Goal: Task Accomplishment & Management: Use online tool/utility

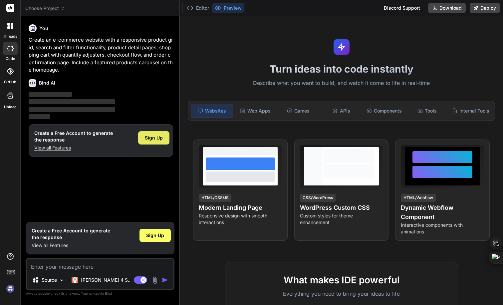
click at [146, 139] on span "Sign Up" at bounding box center [154, 137] width 18 height 7
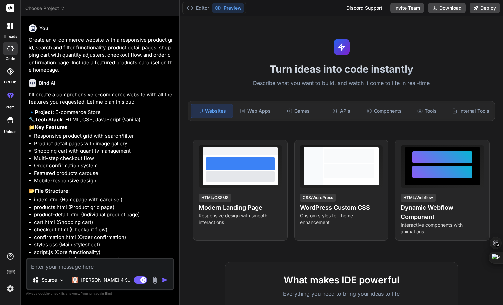
type textarea "x"
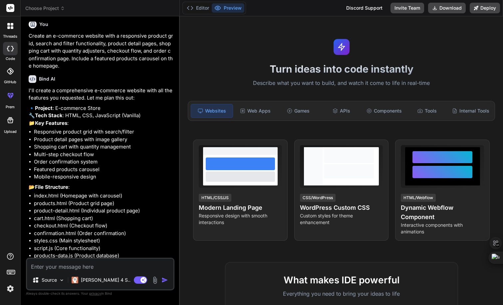
scroll to position [40, 0]
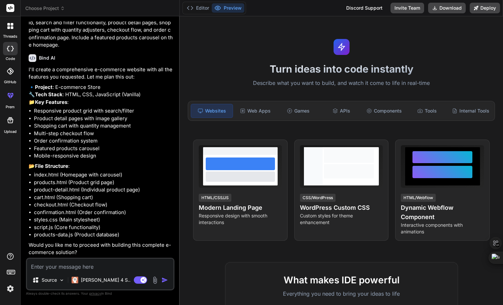
click at [102, 269] on textarea at bounding box center [100, 265] width 146 height 12
type textarea "y"
type textarea "x"
type textarea "ye"
type textarea "x"
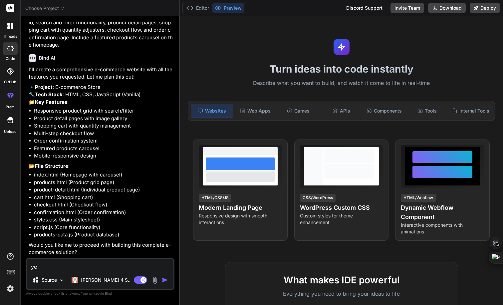
type textarea "yes"
type textarea "x"
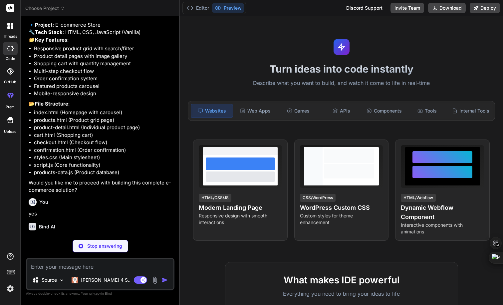
scroll to position [109, 0]
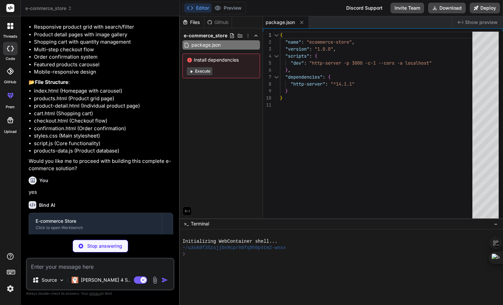
click at [210, 76] on div "Install dependencies Execute" at bounding box center [221, 66] width 78 height 25
click at [208, 74] on button "Execute" at bounding box center [200, 71] width 26 height 8
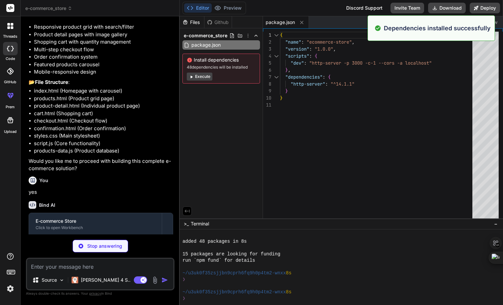
scroll to position [51, 0]
type textarea "x"
type textarea "<script src="products-data.js"></script> <script src="script.js"></script> </bo…"
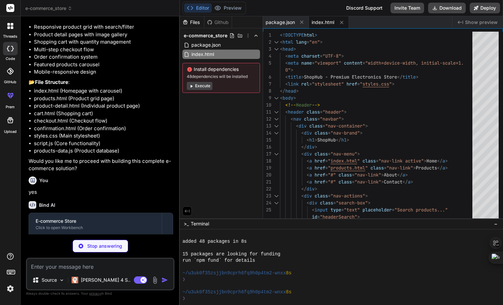
click at [192, 83] on button "Execute" at bounding box center [200, 86] width 26 height 8
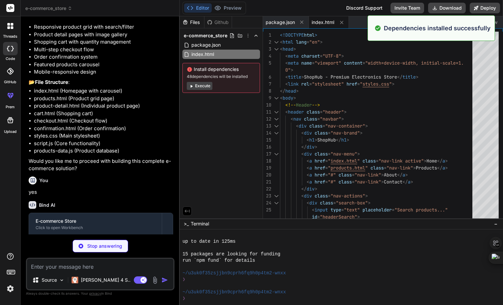
scroll to position [145, 0]
click at [209, 86] on button "Execute" at bounding box center [200, 86] width 26 height 8
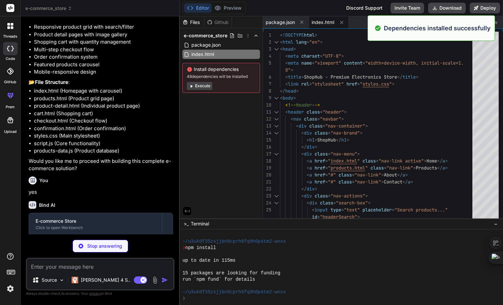
scroll to position [240, 0]
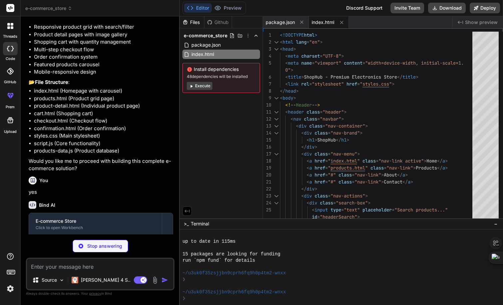
type textarea "x"
type textarea "</html>"
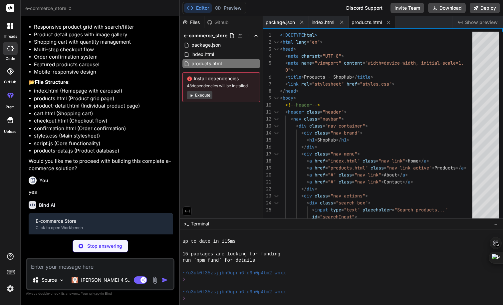
drag, startPoint x: 210, startPoint y: 90, endPoint x: 247, endPoint y: 88, distance: 37.3
click at [247, 88] on div "Install dependencies 48 dependencies will be installed Execute" at bounding box center [221, 87] width 78 height 30
click at [219, 93] on span "Execute" at bounding box center [221, 95] width 69 height 8
click at [200, 96] on button "Execute" at bounding box center [200, 95] width 26 height 8
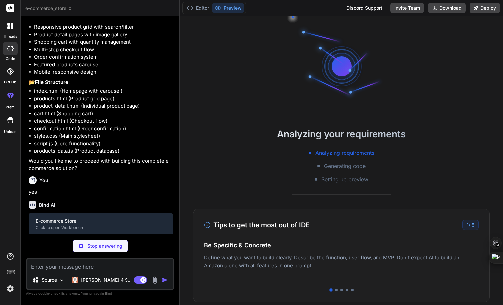
scroll to position [316, 0]
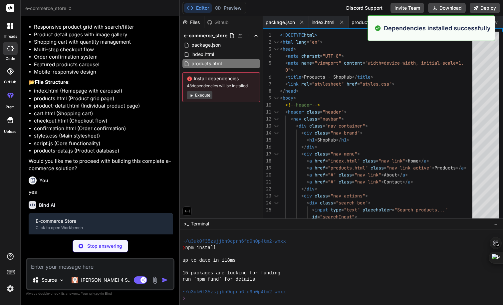
type textarea "x"
type textarea "<script src="products-data.js"></script> <script src="script.js"></script> </bo…"
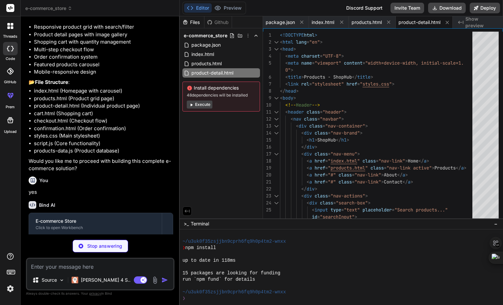
type textarea "x"
type textarea "</footer> <script src="products-data.js"></script> <script src="script.js"></sc…"
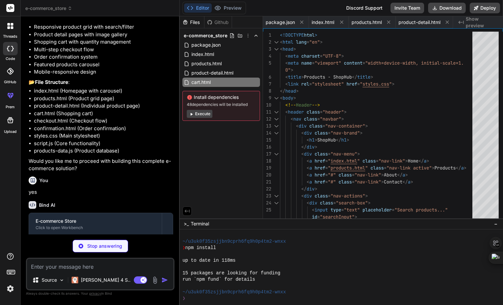
scroll to position [335, 0]
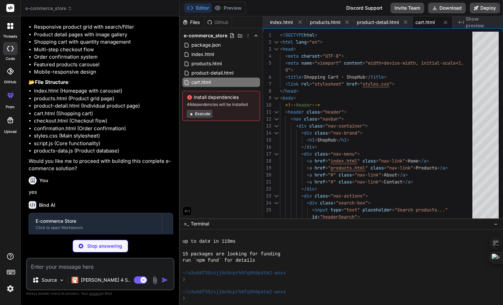
click at [201, 113] on button "Execute" at bounding box center [200, 114] width 26 height 8
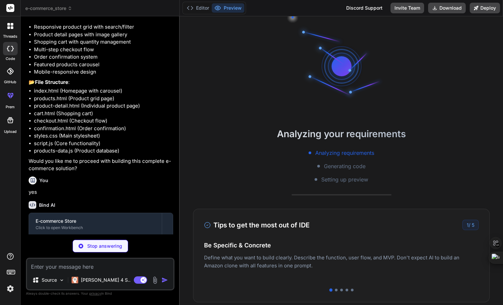
scroll to position [430, 0]
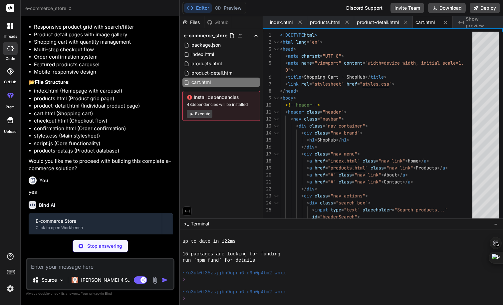
type textarea "x"
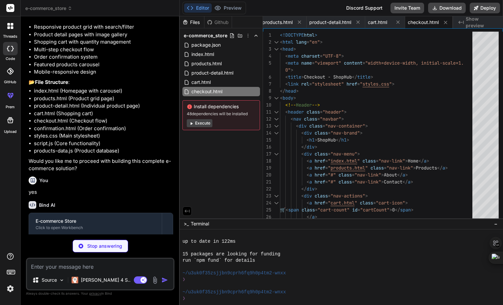
drag, startPoint x: 202, startPoint y: 121, endPoint x: 202, endPoint y: 126, distance: 5.3
click at [202, 121] on button "Execute" at bounding box center [200, 123] width 26 height 8
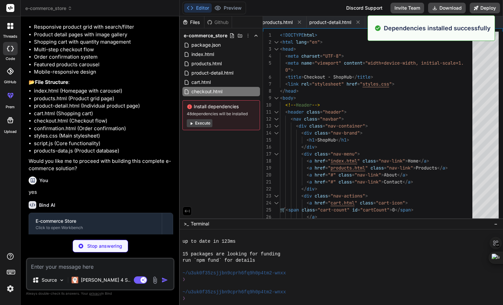
scroll to position [525, 0]
click at [200, 122] on button "Execute" at bounding box center [200, 123] width 26 height 8
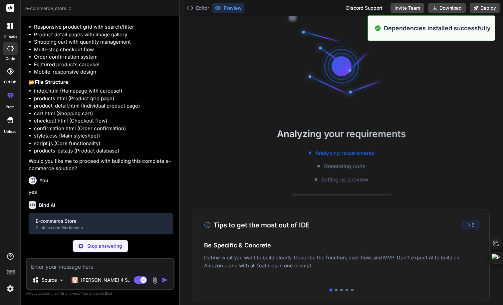
scroll to position [556, 0]
type textarea "x"
type textarea "</div> </footer> <script src="products-data.js"></script> <script src="script.j…"
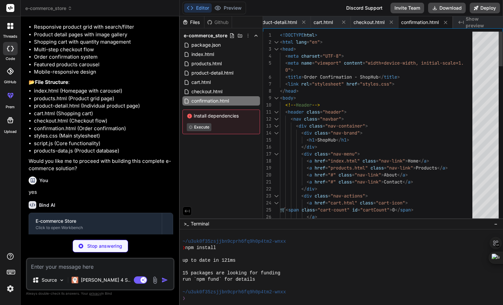
click at [200, 122] on div "Install dependencies Execute" at bounding box center [221, 121] width 78 height 25
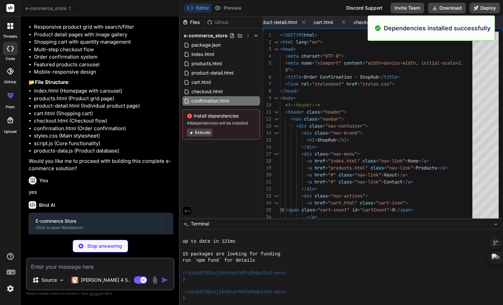
click at [202, 127] on div "Install dependencies 48 dependencies will be installed Execute" at bounding box center [221, 124] width 78 height 30
click at [202, 129] on button "Execute" at bounding box center [200, 132] width 26 height 8
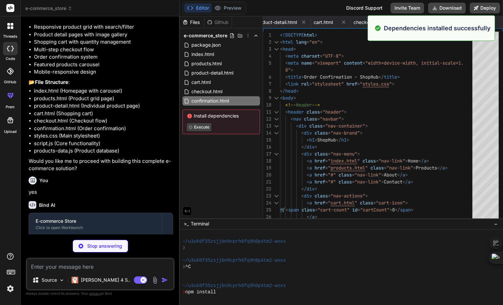
scroll to position [696, 0]
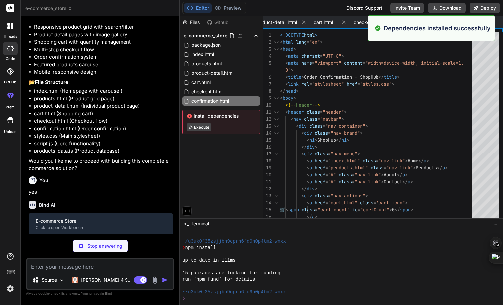
click at [204, 132] on div "Install dependencies Execute" at bounding box center [221, 121] width 78 height 25
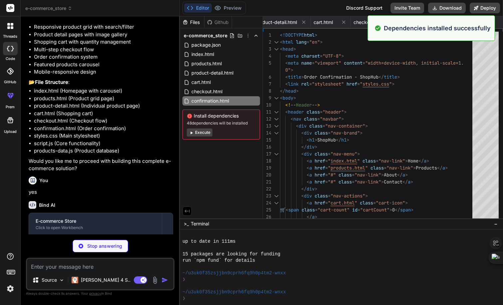
click at [201, 130] on button "Execute" at bounding box center [200, 132] width 26 height 8
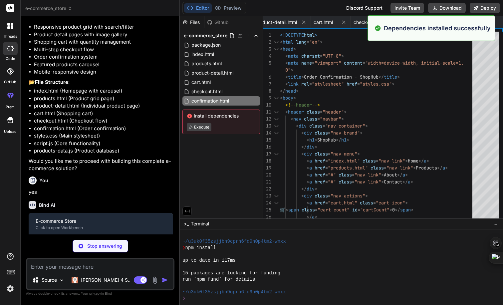
scroll to position [790, 0]
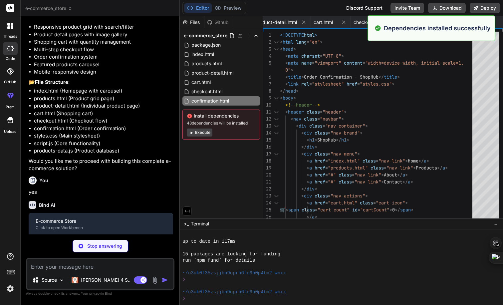
click at [201, 133] on button "Execute" at bounding box center [200, 132] width 26 height 8
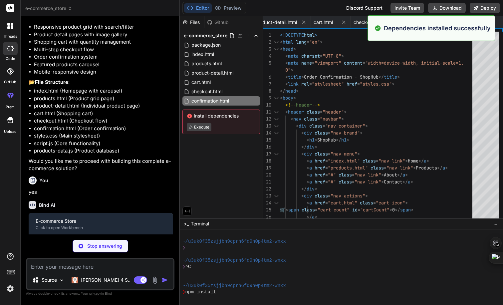
scroll to position [885, 0]
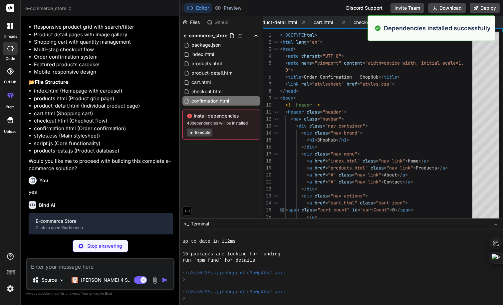
click at [201, 132] on button "Execute" at bounding box center [200, 132] width 26 height 8
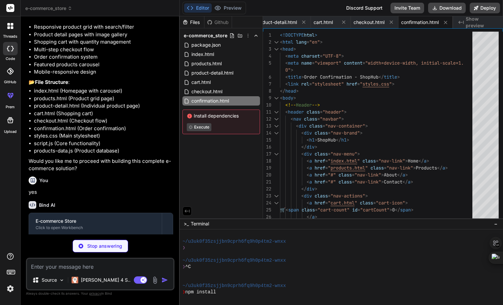
scroll to position [980, 0]
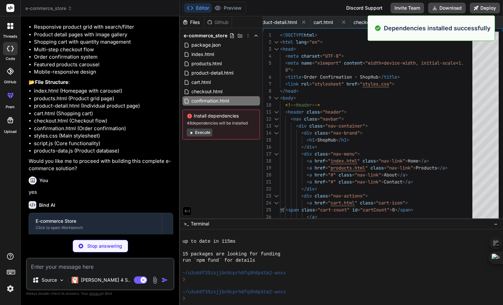
click at [201, 128] on button "Execute" at bounding box center [200, 132] width 26 height 8
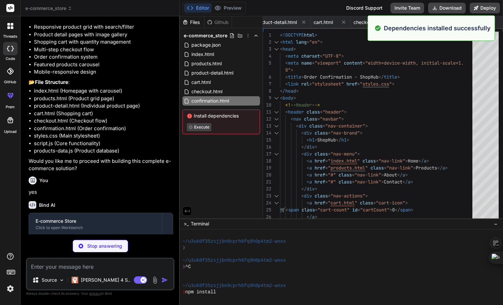
scroll to position [1075, 0]
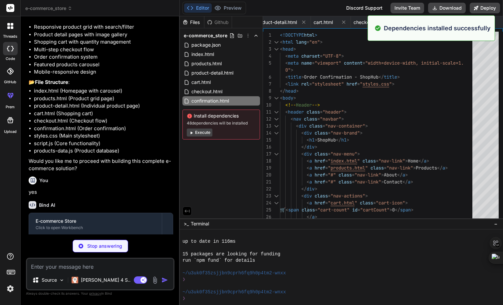
click at [201, 131] on button "Execute" at bounding box center [200, 132] width 26 height 8
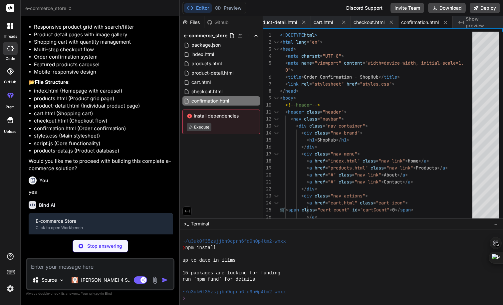
scroll to position [1189, 0]
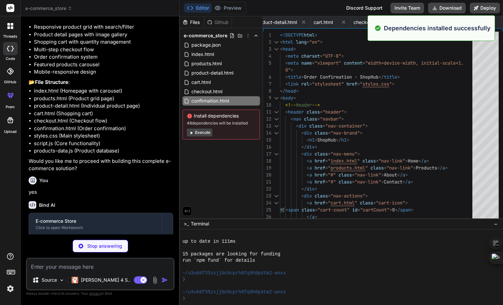
click at [205, 131] on button "Execute" at bounding box center [200, 132] width 26 height 8
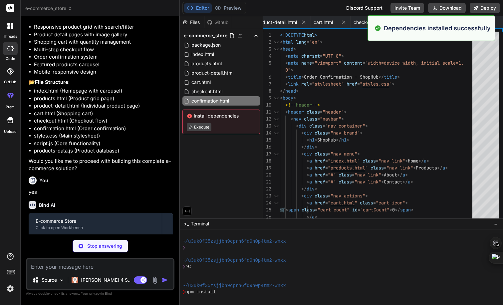
scroll to position [1265, 0]
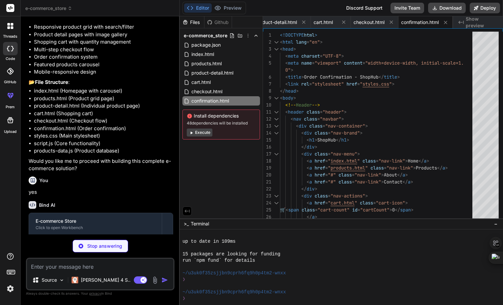
click at [205, 131] on button "Execute" at bounding box center [200, 132] width 26 height 8
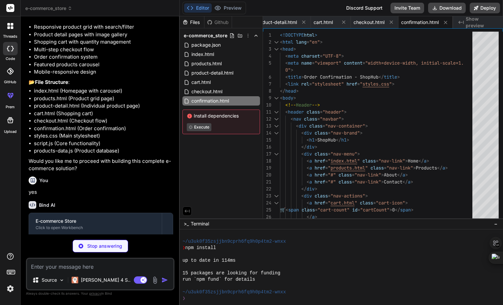
scroll to position [1359, 0]
click at [205, 130] on button "Execute" at bounding box center [199, 127] width 25 height 8
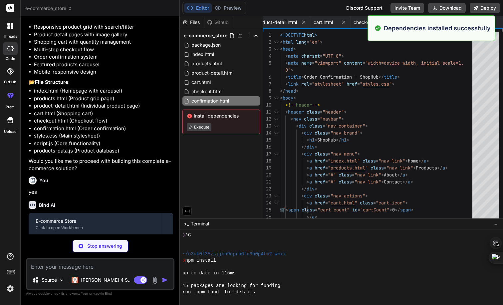
scroll to position [1454, 0]
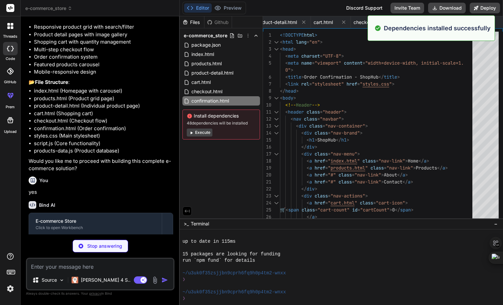
click at [205, 130] on button "Execute" at bounding box center [200, 132] width 26 height 8
click at [212, 132] on span "Execute" at bounding box center [221, 132] width 69 height 8
click at [203, 133] on button "Execute" at bounding box center [200, 132] width 26 height 8
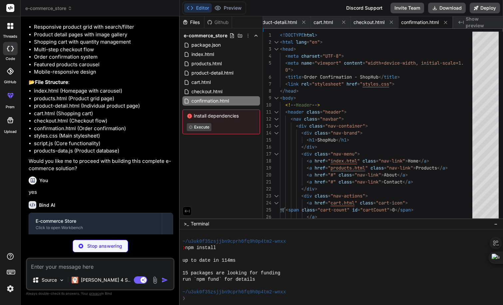
scroll to position [1663, 0]
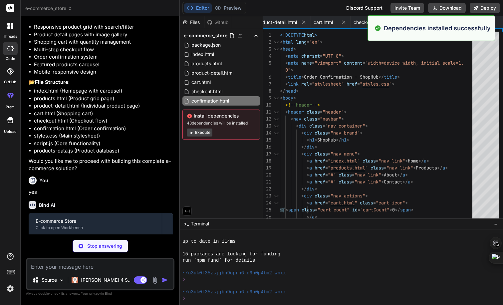
click at [198, 137] on div "Install dependencies 48 dependencies will be installed Execute" at bounding box center [221, 124] width 78 height 30
click at [202, 132] on button "Execute" at bounding box center [200, 132] width 26 height 8
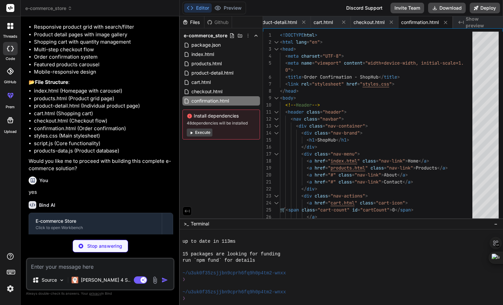
click at [200, 131] on button "Execute" at bounding box center [200, 132] width 26 height 8
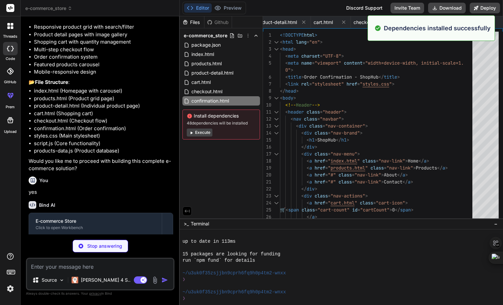
scroll to position [1853, 0]
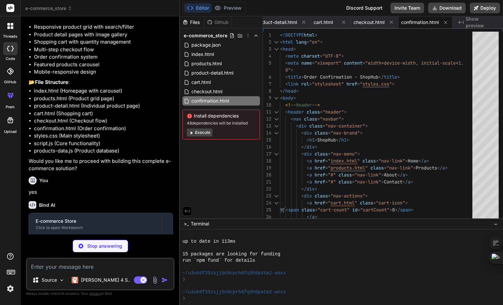
click at [201, 132] on button "Execute" at bounding box center [200, 132] width 26 height 8
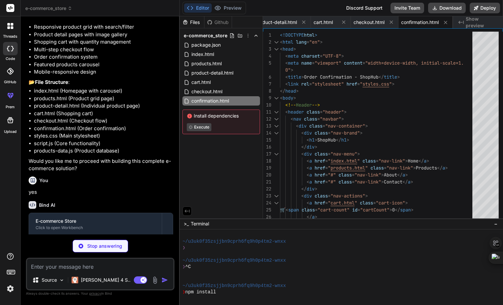
scroll to position [1928, 0]
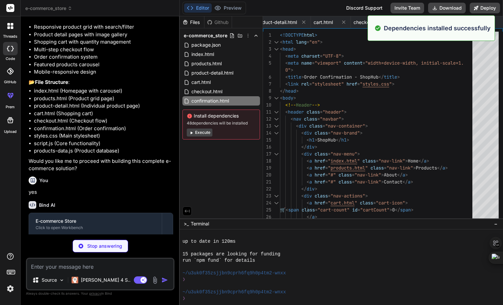
click at [201, 132] on button "Execute" at bounding box center [200, 132] width 26 height 8
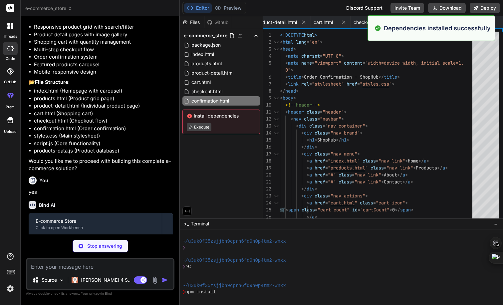
scroll to position [2023, 0]
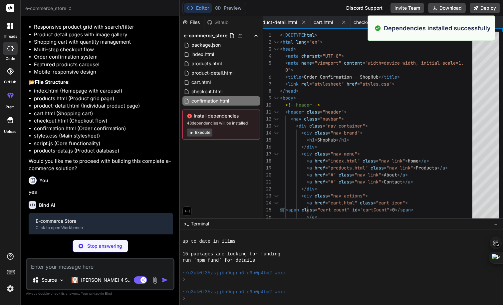
click at [201, 132] on button "Execute" at bounding box center [200, 132] width 26 height 8
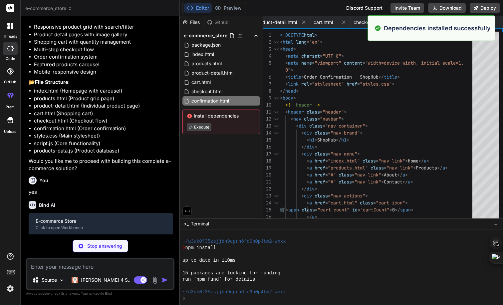
scroll to position [2118, 0]
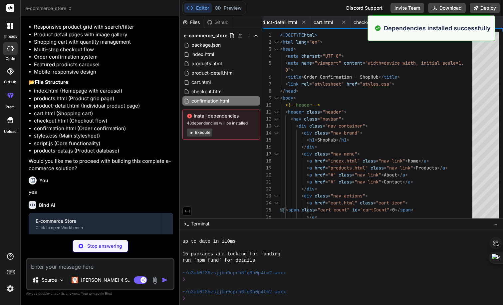
click at [218, 130] on span "Execute" at bounding box center [221, 132] width 69 height 8
click at [210, 131] on button "Execute" at bounding box center [200, 132] width 26 height 8
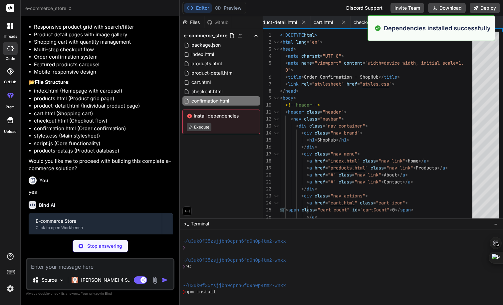
scroll to position [2213, 0]
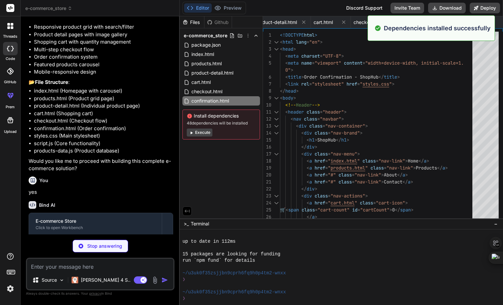
click at [202, 135] on button "Execute" at bounding box center [200, 132] width 26 height 8
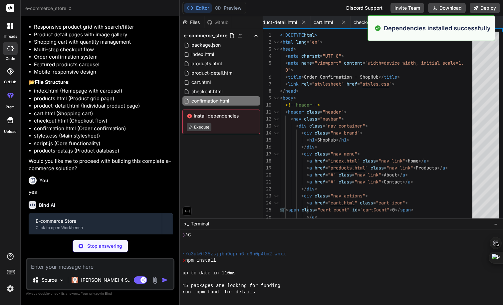
scroll to position [2308, 0]
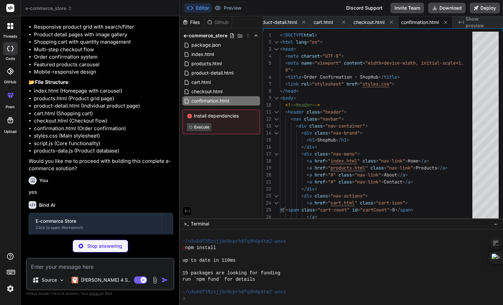
type textarea "x"
type textarea "inStock: true, featured: false } ];"
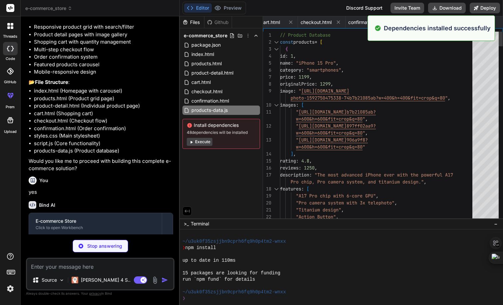
scroll to position [0, 0]
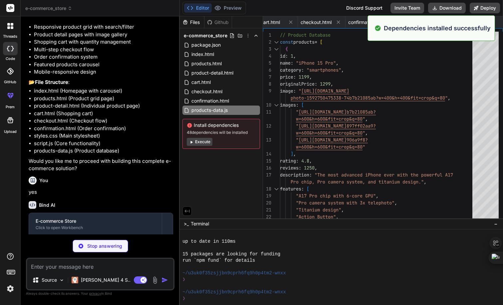
click at [201, 146] on div "Install dependencies 48 dependencies will be installed Execute" at bounding box center [221, 134] width 78 height 30
click at [202, 144] on button "Execute" at bounding box center [200, 142] width 26 height 8
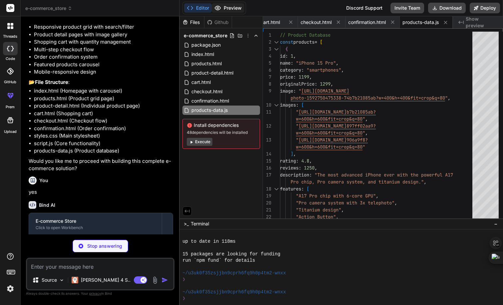
click at [236, 9] on button "Preview" at bounding box center [228, 7] width 33 height 9
click at [206, 139] on button "Execute" at bounding box center [200, 142] width 26 height 8
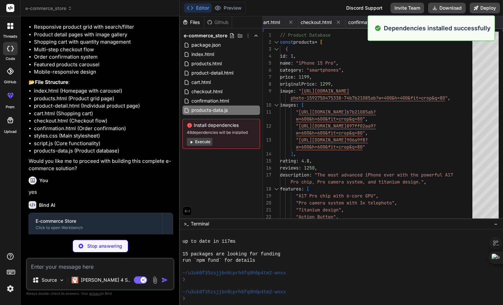
click at [205, 140] on button "Execute" at bounding box center [200, 142] width 26 height 8
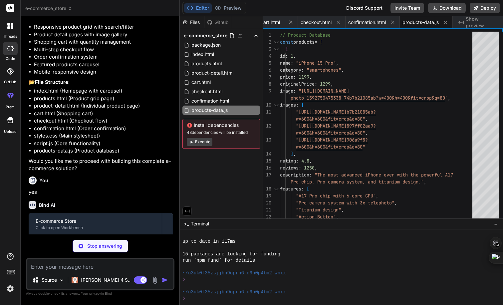
click at [206, 142] on button "Execute" at bounding box center [200, 142] width 26 height 8
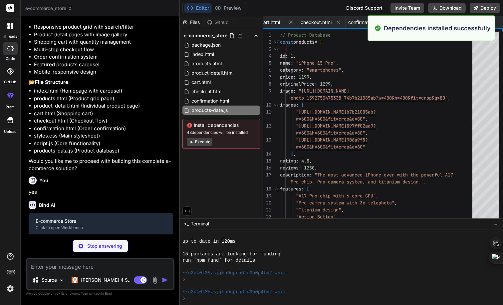
click at [206, 142] on button "Execute" at bounding box center [200, 142] width 26 height 8
click at [206, 144] on button "Execute" at bounding box center [200, 142] width 26 height 8
type textarea "x"
type textarea "description: "The most advanced iPhone ever with the powerful A17 Pro chip, Pro…"
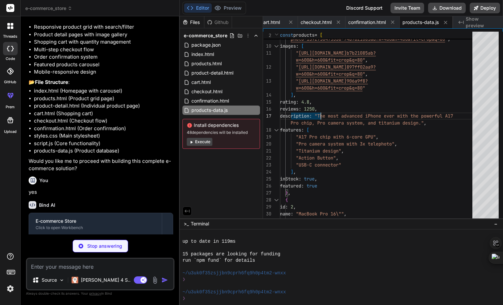
click at [248, 168] on div "Files Github e-commerce_store package.json index.html products.html product-det…" at bounding box center [221, 117] width 83 height 202
click at [203, 137] on div "Install dependencies 48 dependencies will be installed Execute" at bounding box center [221, 134] width 78 height 30
click at [208, 145] on button "Execute" at bounding box center [200, 142] width 26 height 8
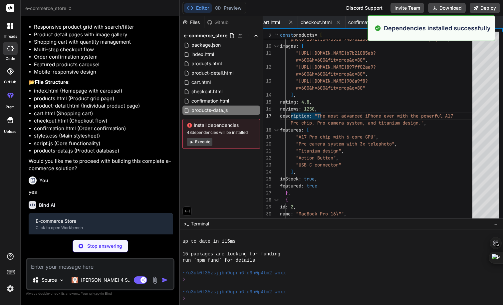
click at [208, 144] on button "Execute" at bounding box center [200, 142] width 26 height 8
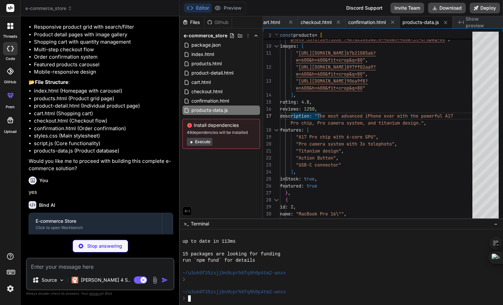
click at [261, 236] on div at bounding box center [337, 235] width 311 height 6
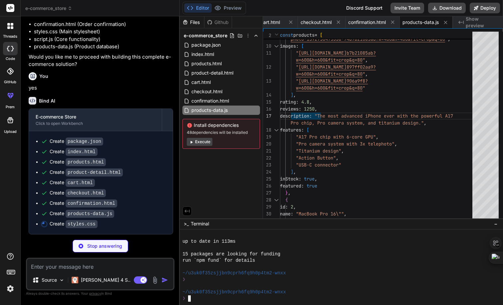
click at [203, 140] on button "Execute" at bounding box center [200, 142] width 26 height 8
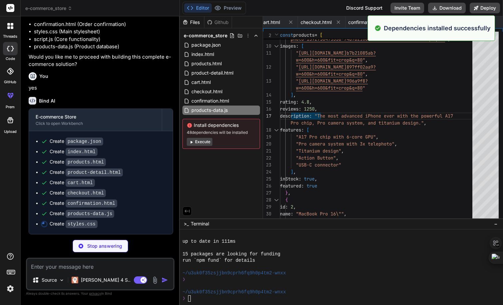
scroll to position [3180, 0]
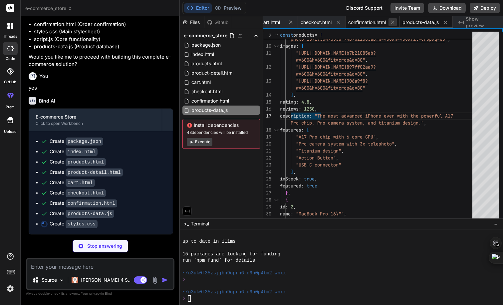
click at [394, 23] on icon at bounding box center [393, 22] width 6 height 6
click at [347, 24] on icon at bounding box center [345, 22] width 6 height 6
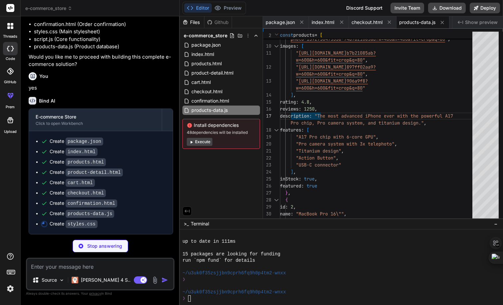
scroll to position [0, 0]
type textarea "x"
click at [347, 24] on div "index.html" at bounding box center [329, 22] width 40 height 12
type textarea "<script src="products-data.js"></script> <script src="script.js"></script> </bo…"
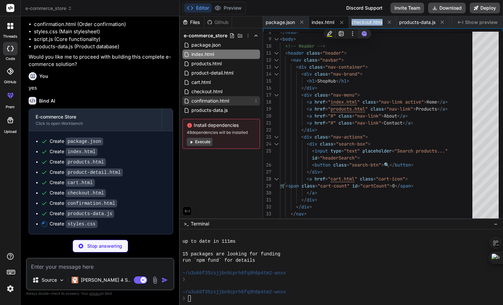
type textarea "x"
click at [204, 104] on span "confirmation.html" at bounding box center [210, 101] width 39 height 8
type textarea "</div> </footer> <script src="products-data.js"></script> <script src="script.j…"
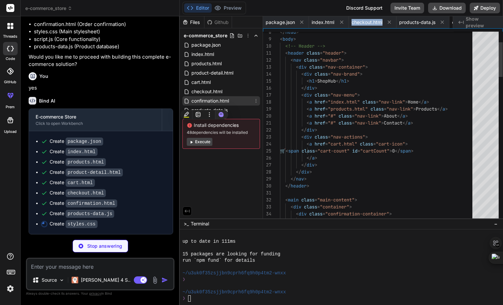
scroll to position [0, 52]
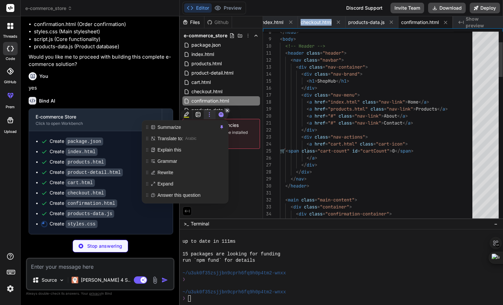
click at [209, 114] on icon at bounding box center [209, 114] width 6 height 6
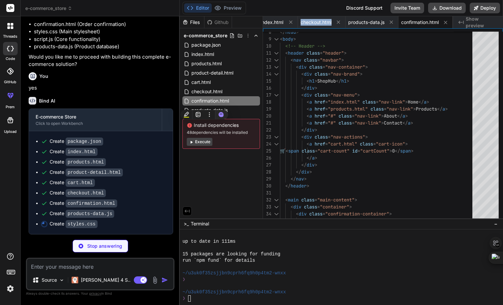
type textarea "x"
type textarea "<a href="#" class="nav-link">About</a> <a href="#" class="nav-link">Contact</a>…"
click at [201, 142] on button "Execute" at bounding box center [200, 142] width 26 height 8
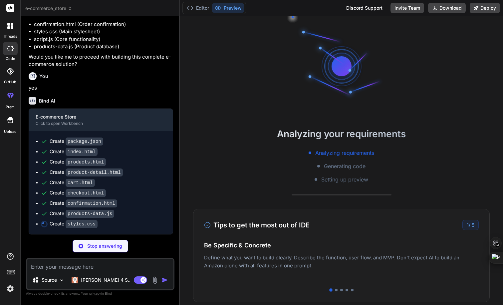
scroll to position [3256, 0]
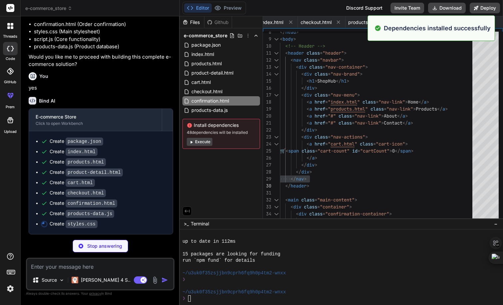
click at [201, 142] on button "Execute" at bounding box center [200, 142] width 26 height 8
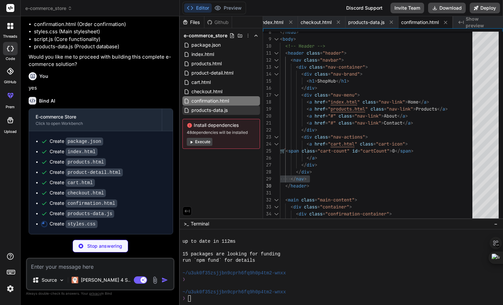
type textarea "x"
click at [212, 110] on span "products-data.js" at bounding box center [210, 110] width 38 height 8
type textarea "inStock: true, featured: false } ];"
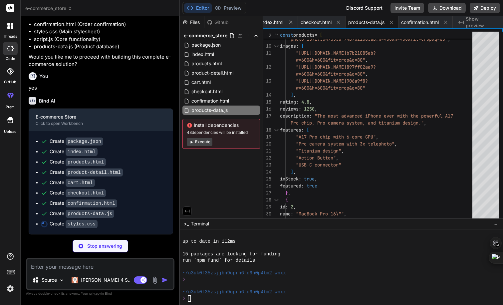
click at [200, 141] on button "Execute" at bounding box center [200, 142] width 26 height 8
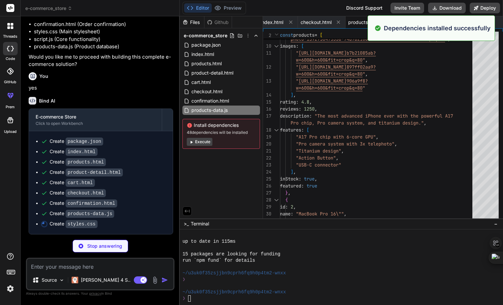
click at [201, 141] on button "Execute" at bounding box center [200, 142] width 26 height 8
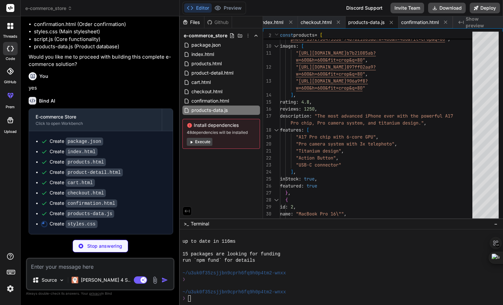
type textarea "x"
type textarea "} }"
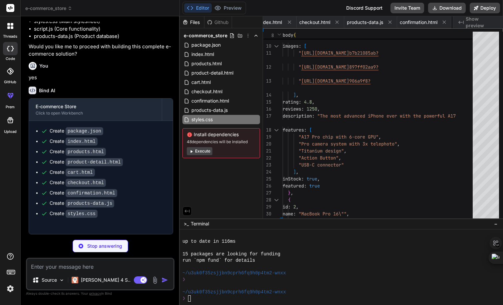
type textarea "x"
type textarea "// Remove after 3 seconds setTimeout(() => { notification.style.opacity = '0'; …"
type textarea "x"
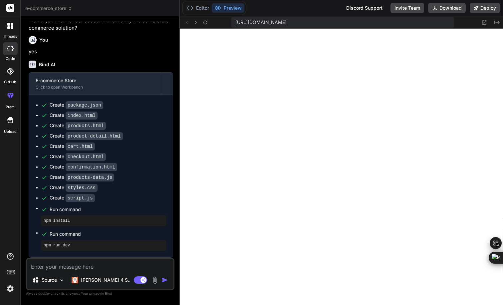
scroll to position [4312, 0]
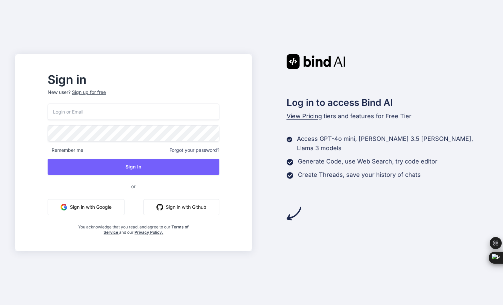
click at [121, 207] on button "Sign in with Google" at bounding box center [86, 207] width 77 height 16
